Goal: Task Accomplishment & Management: Manage account settings

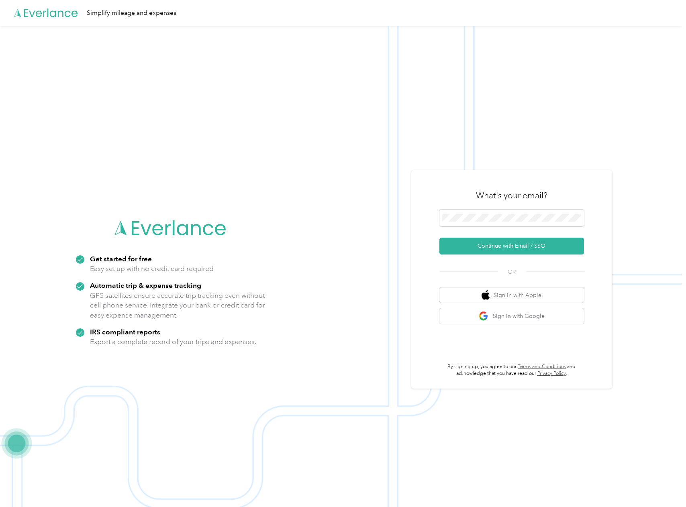
click at [500, 249] on button "Continue with Email / SSO" at bounding box center [511, 246] width 145 height 17
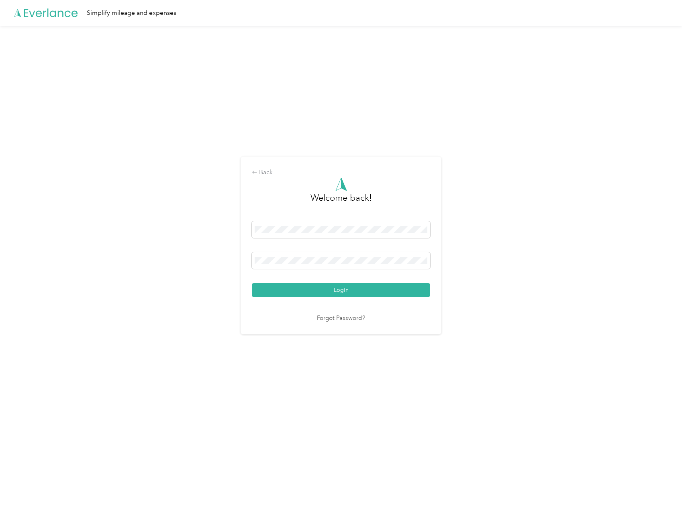
click at [359, 289] on button "Login" at bounding box center [341, 290] width 178 height 14
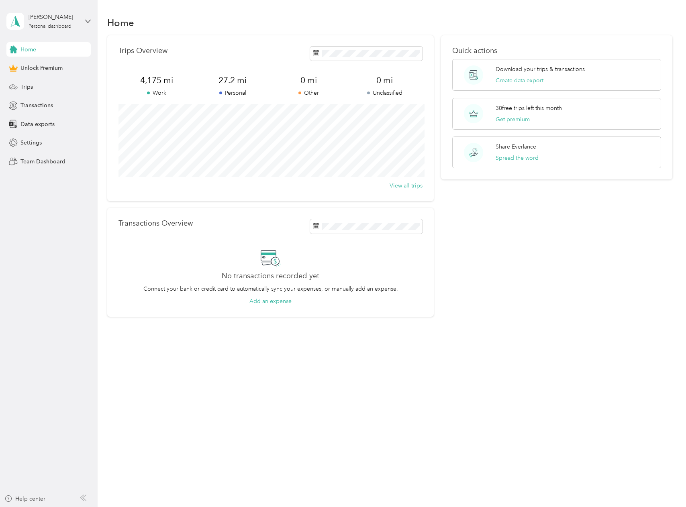
click at [31, 88] on span "Trips" at bounding box center [26, 87] width 12 height 8
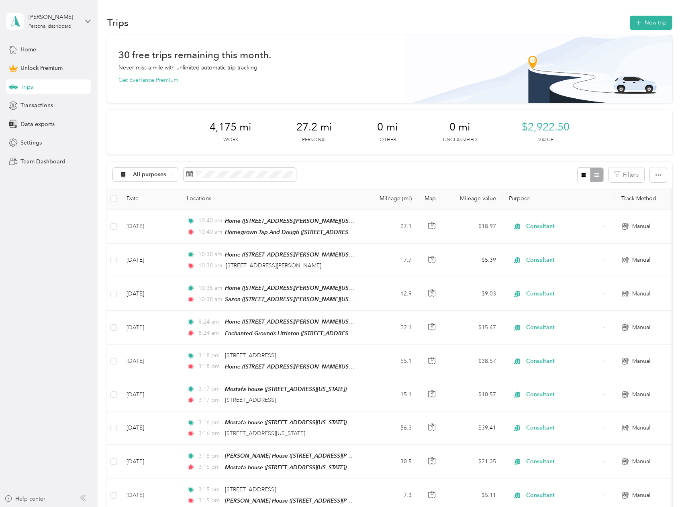
click at [648, 24] on button "New trip" at bounding box center [651, 23] width 43 height 14
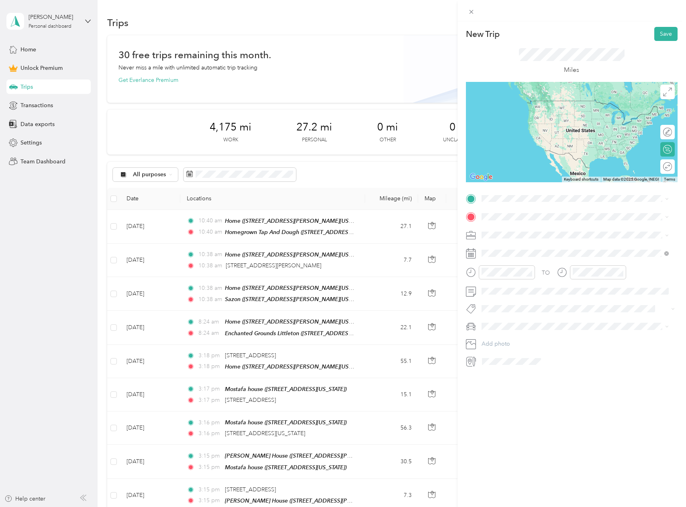
click at [530, 267] on div "Home [STREET_ADDRESS][PERSON_NAME][US_STATE][US_STATE]" at bounding box center [580, 271] width 169 height 25
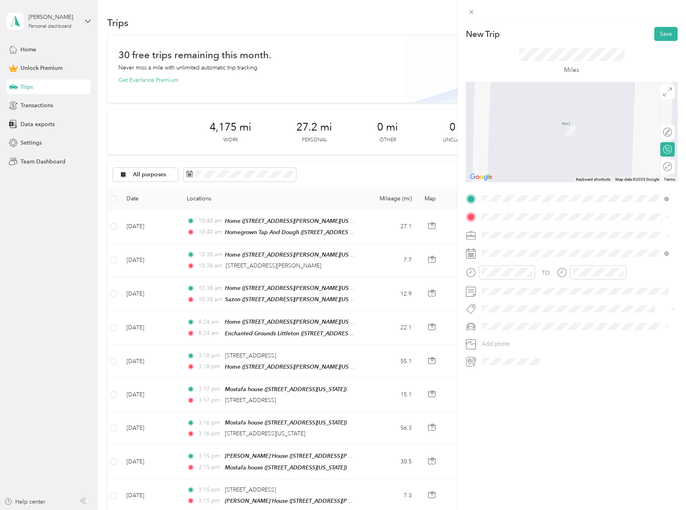
click at [492, 279] on span "Consultant" at bounding box center [497, 277] width 27 height 7
click at [560, 373] on div "30" at bounding box center [560, 377] width 10 height 10
click at [660, 166] on div "Round trip" at bounding box center [667, 166] width 14 height 14
click at [660, 166] on div "Round trip" at bounding box center [641, 167] width 62 height 8
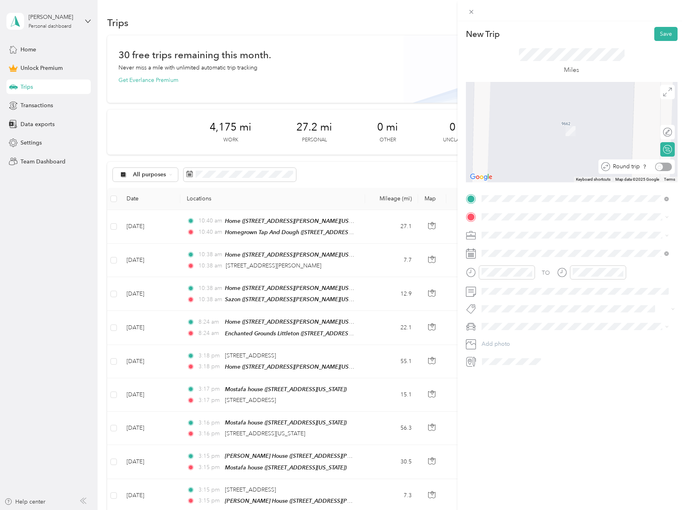
click at [656, 167] on div "Round trip" at bounding box center [641, 167] width 62 height 8
click at [528, 240] on li "[STREET_ADDRESS][US_STATE]" at bounding box center [575, 246] width 193 height 16
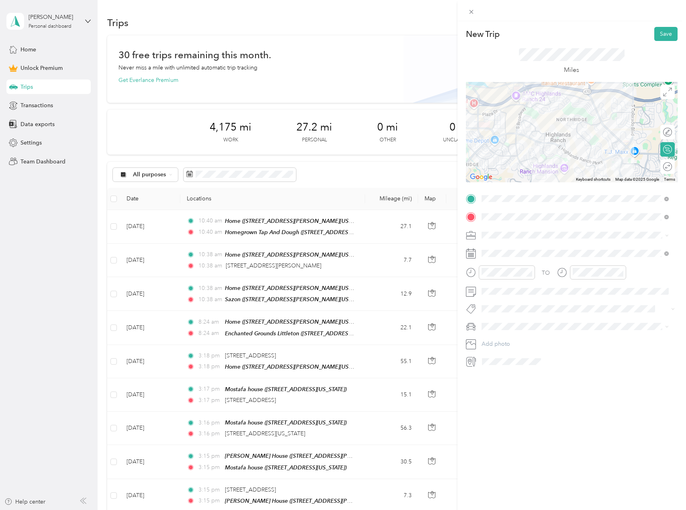
click at [664, 168] on div "Round trip" at bounding box center [667, 166] width 14 height 14
click at [664, 168] on div at bounding box center [663, 167] width 17 height 8
click at [662, 34] on button "Save" at bounding box center [665, 34] width 23 height 14
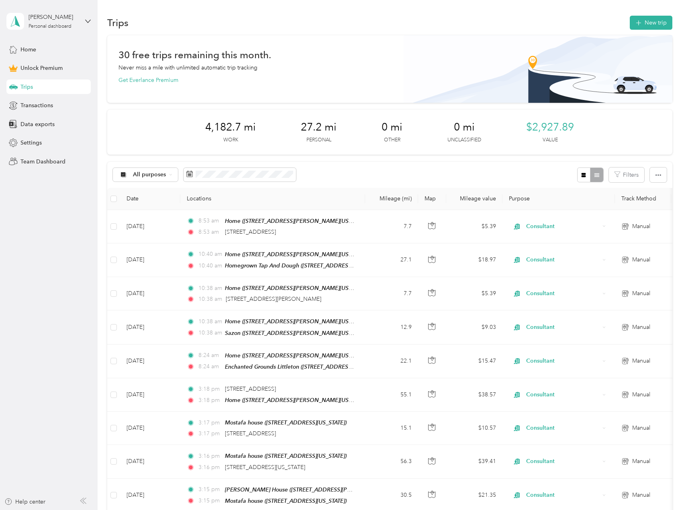
click at [35, 145] on span "Settings" at bounding box center [30, 143] width 21 height 8
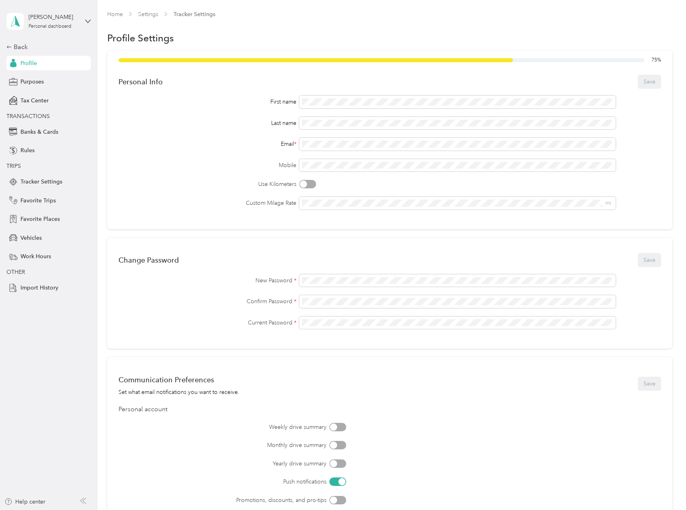
click at [33, 219] on span "Favorite Places" at bounding box center [39, 219] width 39 height 8
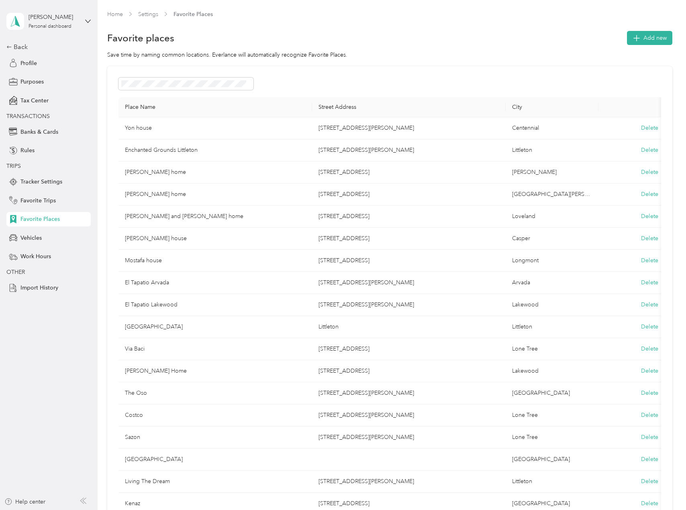
click at [638, 40] on icon "button" at bounding box center [635, 37] width 11 height 11
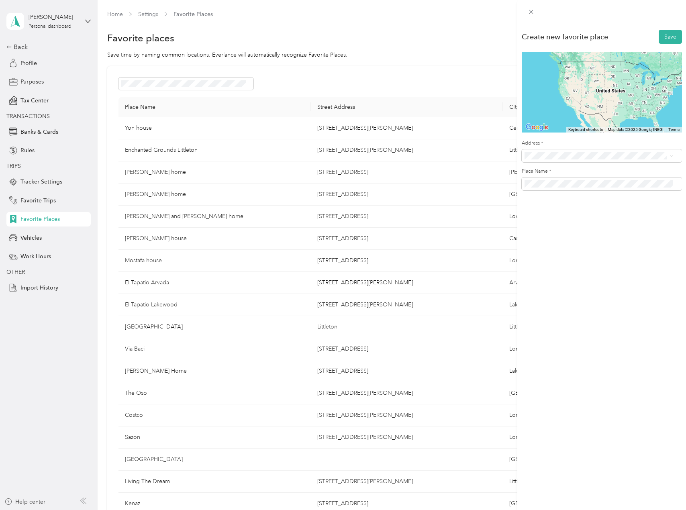
click at [634, 152] on span at bounding box center [602, 155] width 160 height 13
click at [596, 179] on li "[STREET_ADDRESS][US_STATE]" at bounding box center [599, 185] width 154 height 16
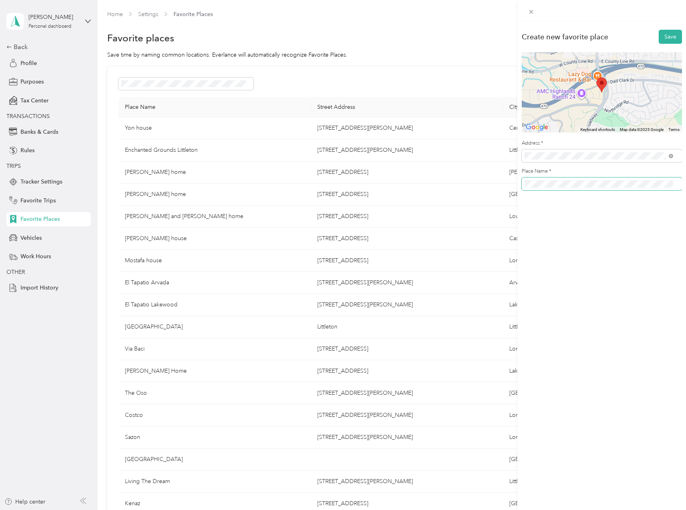
click at [361, 187] on div "Create new favorite place Save To navigate the map with touch gestures double-t…" at bounding box center [343, 255] width 686 height 510
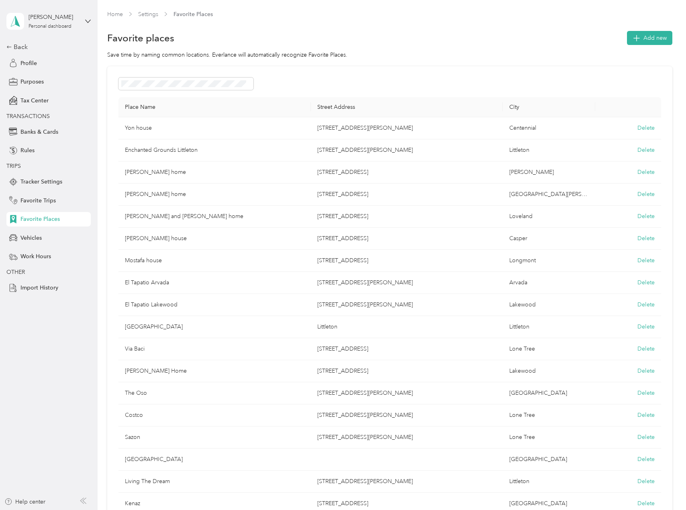
click at [280, 108] on th "Place Name" at bounding box center [214, 107] width 192 height 20
click at [642, 44] on button "Add new" at bounding box center [649, 38] width 45 height 14
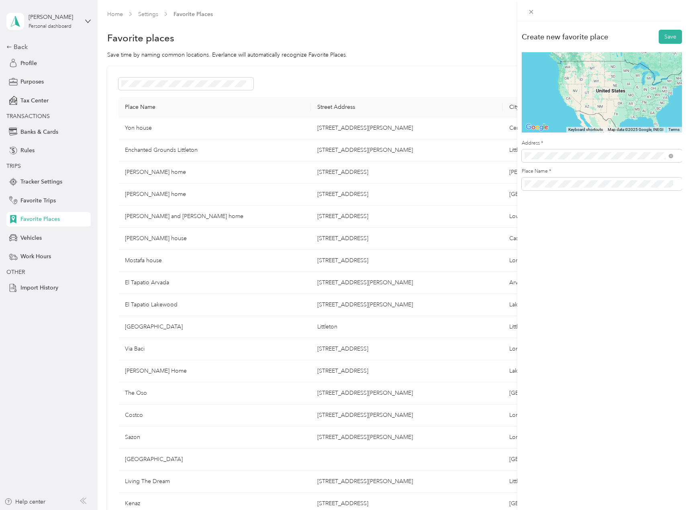
click at [566, 171] on span "From search results" at bounding box center [552, 170] width 50 height 7
click at [569, 184] on span "[STREET_ADDRESS][US_STATE]" at bounding box center [579, 184] width 80 height 7
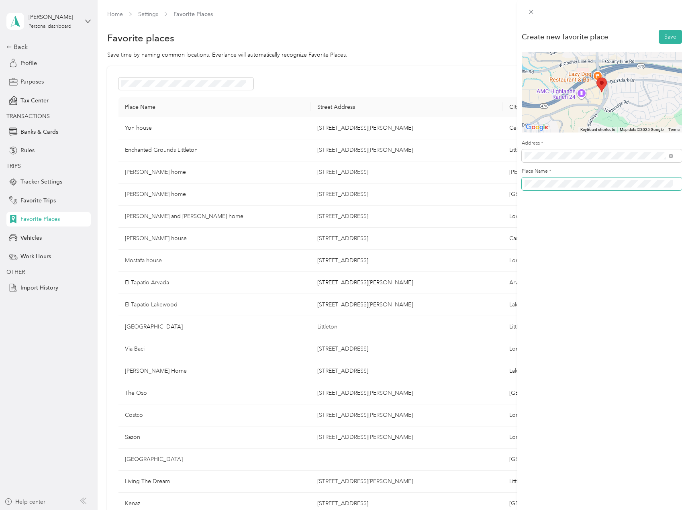
click at [499, 181] on div "Create new favorite place Save To navigate the map with touch gestures double-t…" at bounding box center [343, 255] width 686 height 510
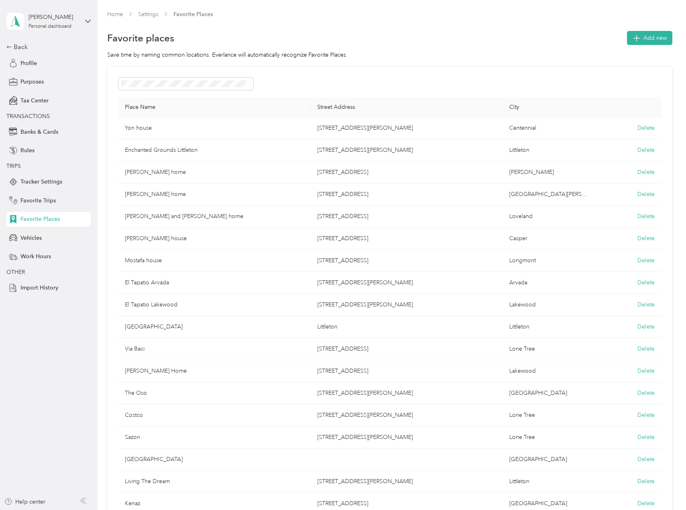
click at [640, 43] on button "Add new" at bounding box center [649, 38] width 45 height 14
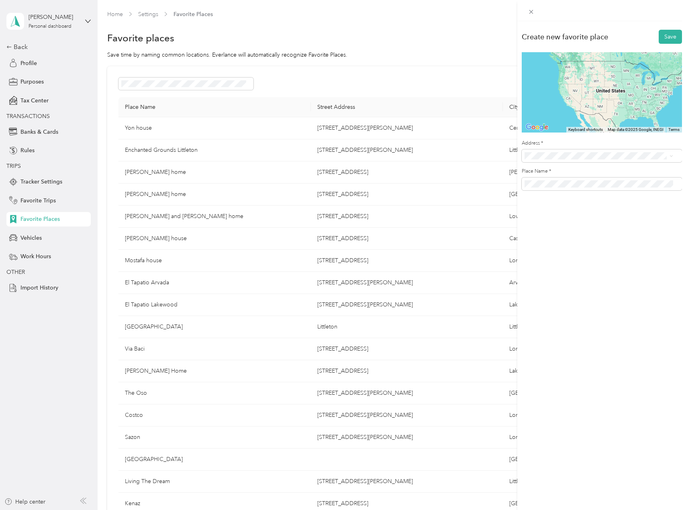
click at [602, 180] on div "[STREET_ADDRESS][US_STATE]" at bounding box center [598, 184] width 143 height 11
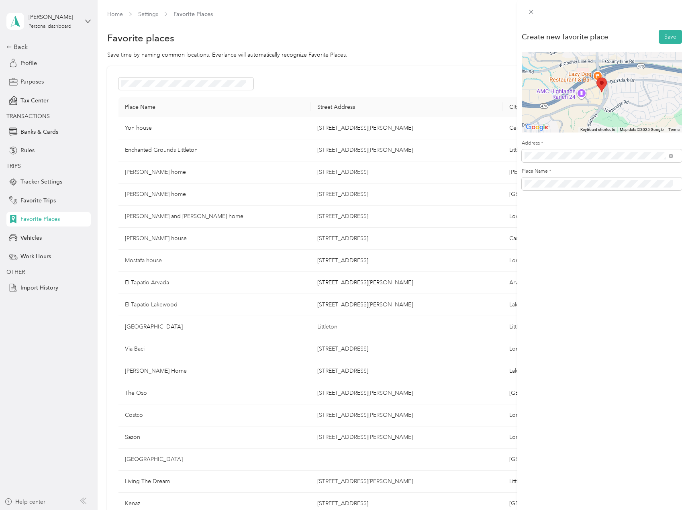
click at [664, 34] on button "Save" at bounding box center [669, 37] width 23 height 14
